Goal: Task Accomplishment & Management: Use online tool/utility

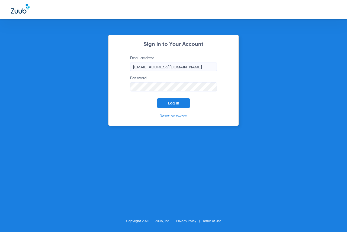
click at [170, 102] on span "Log In" at bounding box center [173, 103] width 11 height 4
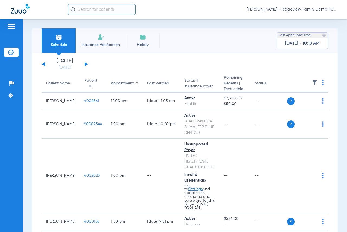
click at [85, 63] on button at bounding box center [86, 64] width 3 height 4
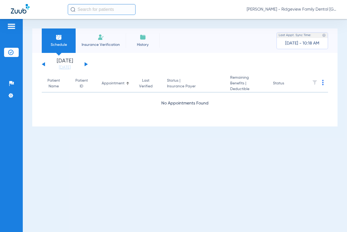
click at [87, 65] on div "[DATE] [DATE] [DATE] [DATE] [DATE] [DATE] [DATE] [DATE] [DATE] [DATE] [DATE] [D…" at bounding box center [65, 64] width 46 height 12
click at [83, 63] on div "[DATE] [DATE] [DATE] [DATE] [DATE] [DATE] [DATE] [DATE] [DATE] [DATE] [DATE] [D…" at bounding box center [65, 64] width 46 height 12
click at [85, 63] on button at bounding box center [86, 64] width 3 height 4
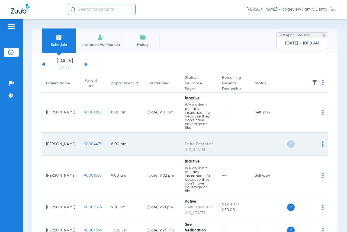
click at [320, 146] on td "P S" at bounding box center [307, 144] width 41 height 23
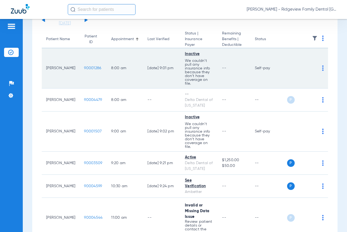
scroll to position [54, 0]
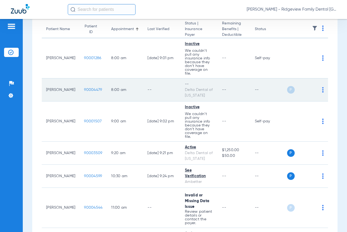
click at [320, 91] on td "P S" at bounding box center [307, 89] width 41 height 23
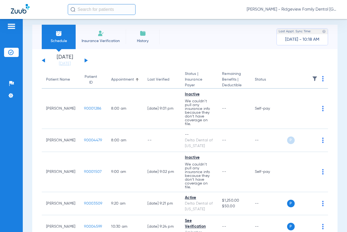
scroll to position [0, 0]
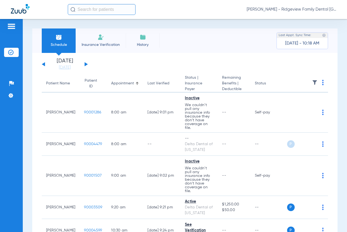
click at [86, 63] on div "[DATE] [DATE] [DATE] [DATE] [DATE] [DATE] [DATE] [DATE] [DATE] [DATE] [DATE] [D…" at bounding box center [65, 64] width 46 height 12
click at [86, 65] on button at bounding box center [86, 64] width 3 height 4
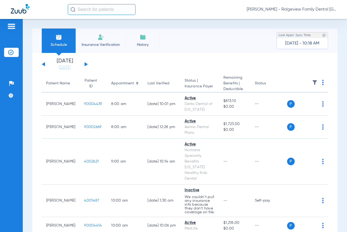
click at [44, 63] on button at bounding box center [43, 64] width 3 height 4
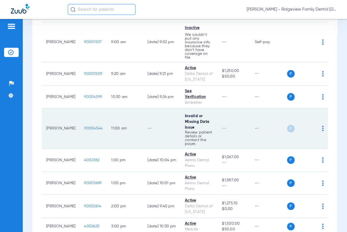
scroll to position [136, 0]
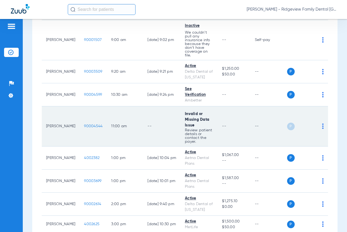
click at [318, 124] on div "P S" at bounding box center [305, 127] width 37 height 8
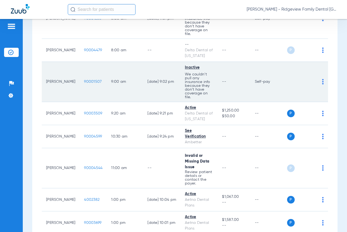
scroll to position [0, 0]
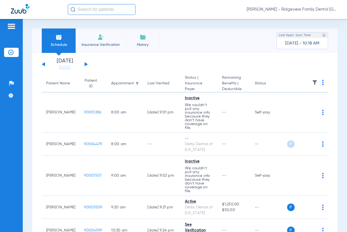
click at [100, 42] on span "Insurance Verification" at bounding box center [101, 44] width 42 height 5
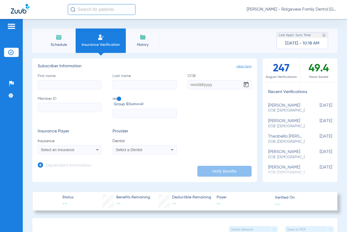
click at [81, 88] on input "First name" at bounding box center [70, 84] width 64 height 9
type input "sander"
type input "[PERSON_NAME]"
click at [191, 86] on input "DOB" at bounding box center [220, 84] width 64 height 9
type input "[DATE]"
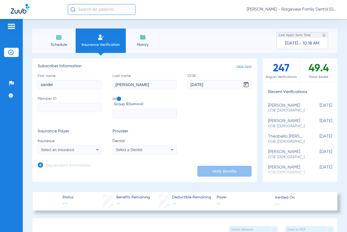
click at [76, 107] on input "Member ID" at bounding box center [70, 107] width 64 height 9
click at [98, 149] on icon at bounding box center [97, 149] width 7 height 7
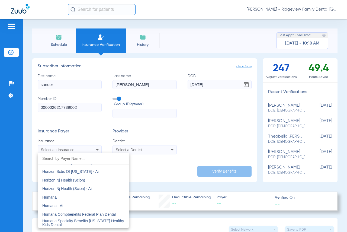
scroll to position [1980, 0]
click at [69, 195] on mat-option "Humana" at bounding box center [83, 196] width 91 height 9
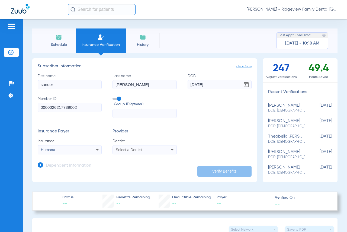
click at [169, 149] on icon at bounding box center [172, 149] width 7 height 7
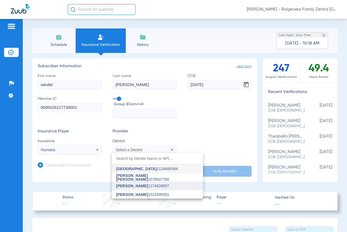
click at [153, 184] on span "[PERSON_NAME] 1174928857" at bounding box center [142, 186] width 53 height 4
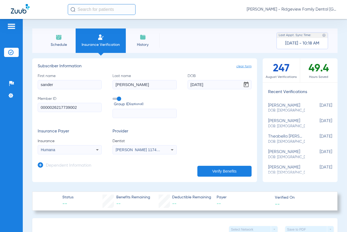
click at [203, 171] on button "Verify Benefits" at bounding box center [224, 171] width 54 height 11
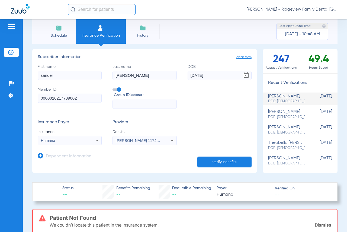
scroll to position [0, 0]
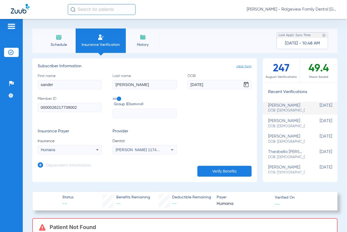
drag, startPoint x: 52, startPoint y: 107, endPoint x: 19, endPoint y: 107, distance: 33.1
click at [19, 107] on div "Patients Insurance Verification Setup Help Center Settings Schedule Insurance V…" at bounding box center [173, 135] width 347 height 232
type input "26217739002"
click at [212, 173] on button "Verify Benefits" at bounding box center [224, 171] width 54 height 11
